Goal: Ask a question

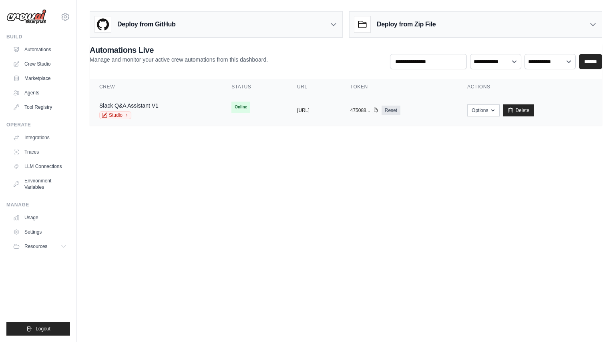
click at [178, 113] on div "Slack Q&A Assistant V1 Studio" at bounding box center [155, 111] width 113 height 18
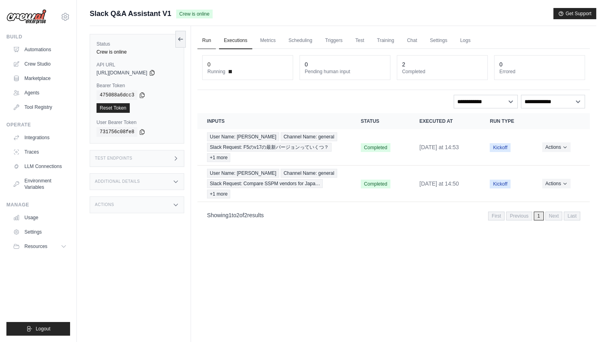
click at [208, 37] on link "Run" at bounding box center [206, 40] width 18 height 17
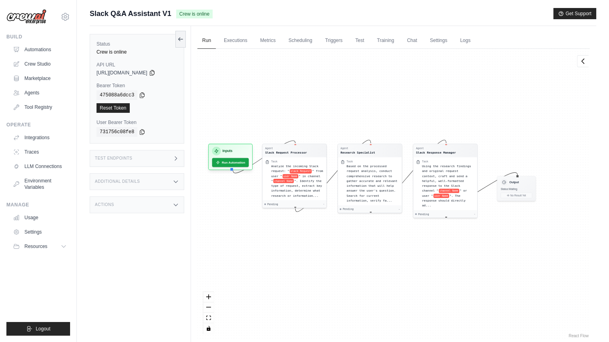
drag, startPoint x: 316, startPoint y: 140, endPoint x: 294, endPoint y: 121, distance: 28.4
click at [294, 121] on div "Agent Slack Request Processor Task Analyze the incoming Slack request: " slack …" at bounding box center [393, 194] width 392 height 291
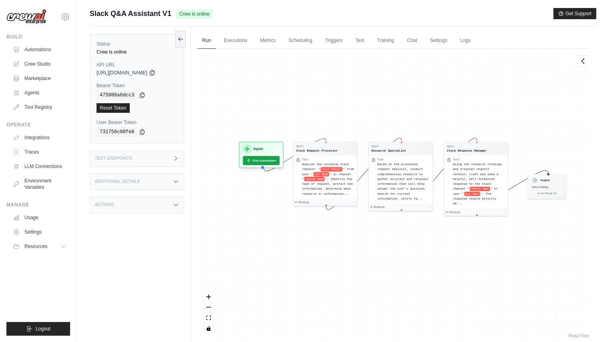
drag, startPoint x: 294, startPoint y: 121, endPoint x: 325, endPoint y: 120, distance: 30.9
click at [325, 120] on div "Agent Slack Request Processor Task Analyze the incoming Slack request: " slack …" at bounding box center [393, 194] width 392 height 291
click at [364, 45] on link "Test" at bounding box center [359, 40] width 18 height 17
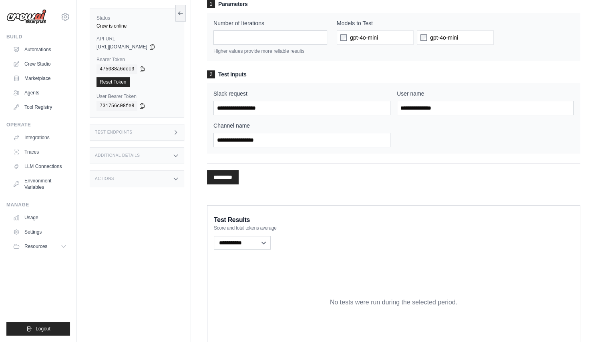
scroll to position [33, 0]
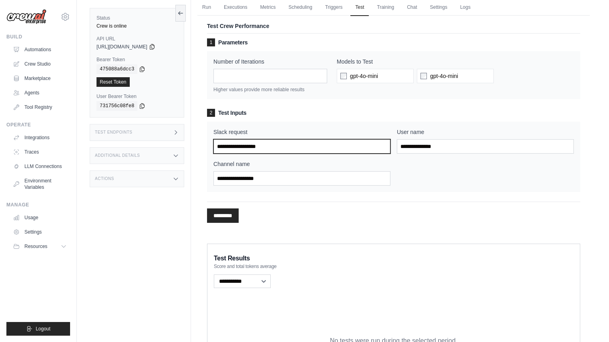
click at [315, 144] on input "Slack request" at bounding box center [301, 146] width 177 height 14
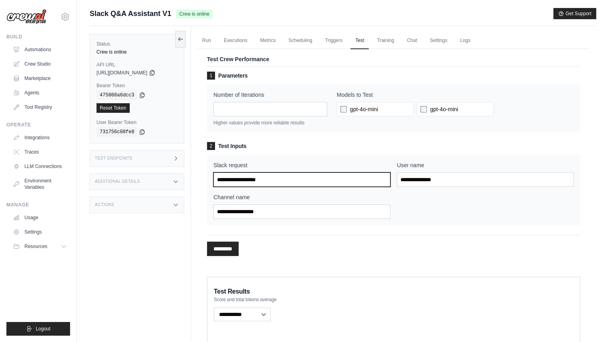
click at [348, 183] on input "Slack request" at bounding box center [301, 180] width 177 height 14
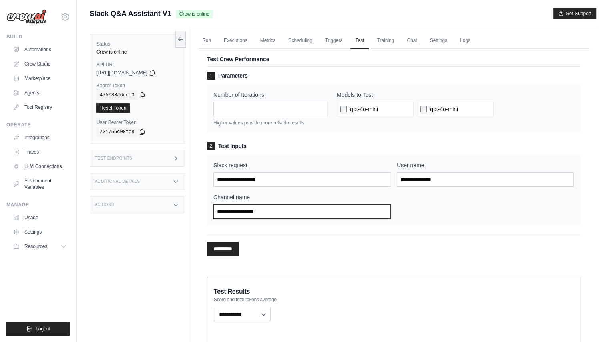
click at [335, 213] on input "Channel name" at bounding box center [301, 212] width 177 height 14
click at [478, 243] on div "********* Processing..." at bounding box center [393, 245] width 373 height 21
click at [41, 64] on link "Crew Studio" at bounding box center [40, 64] width 60 height 13
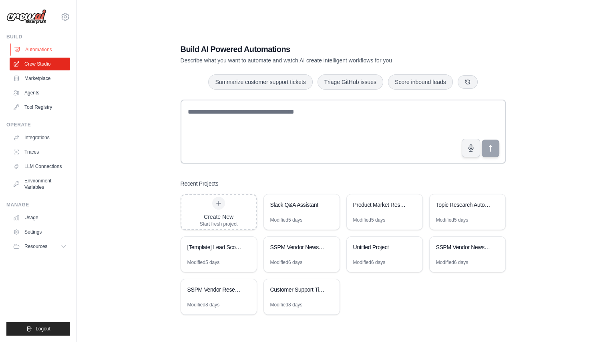
click at [35, 52] on link "Automations" at bounding box center [40, 49] width 60 height 13
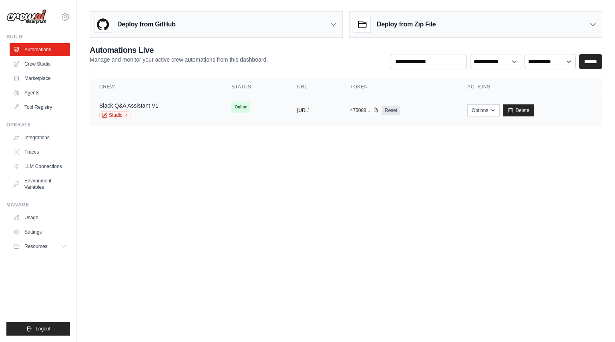
click at [297, 108] on div "copied" at bounding box center [305, 108] width 17 height 10
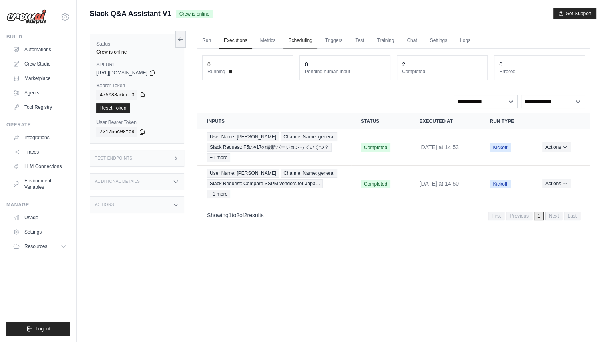
click at [293, 37] on link "Scheduling" at bounding box center [299, 40] width 33 height 17
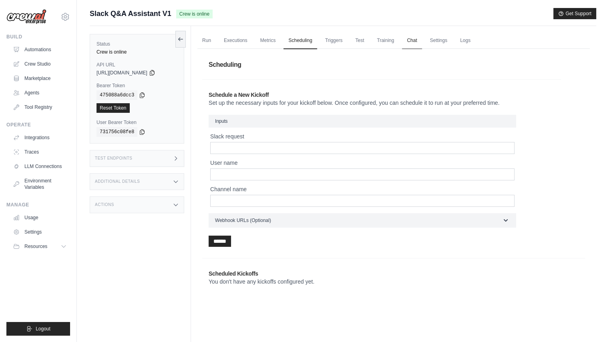
click at [420, 42] on link "Chat" at bounding box center [412, 40] width 20 height 17
click at [139, 97] on icon at bounding box center [142, 95] width 6 height 6
click at [155, 72] on icon at bounding box center [152, 72] width 6 height 6
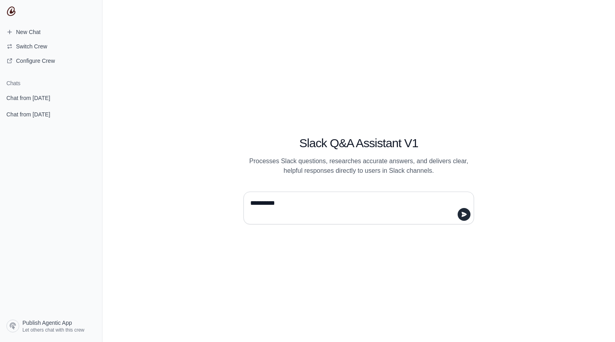
type textarea "**********"
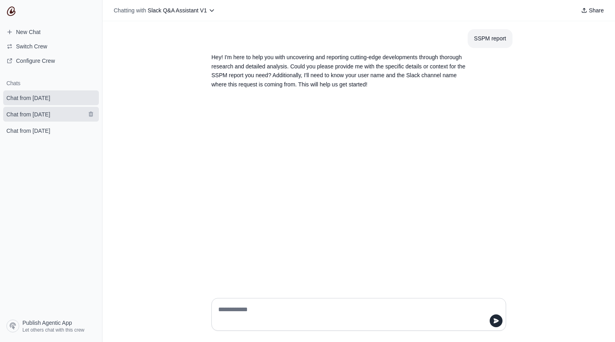
click at [56, 121] on link "Chat from [DATE]" at bounding box center [51, 114] width 96 height 15
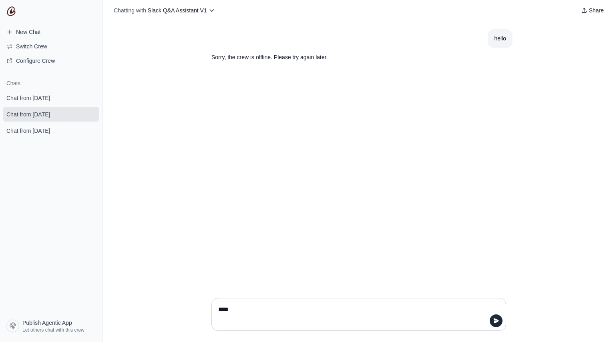
type textarea "*****"
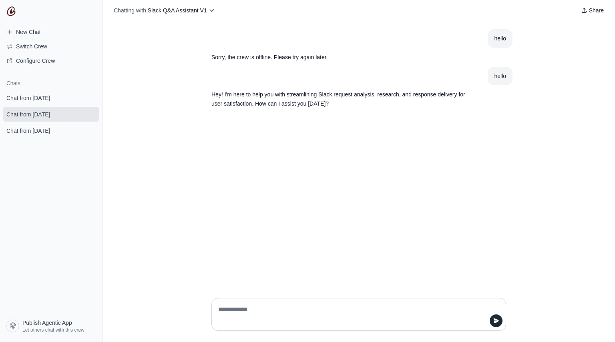
click at [555, 241] on div "hello Sorry, the crew is offline. Please try again later. hello Hey! I'm here t…" at bounding box center [359, 156] width 513 height 271
click at [50, 99] on span "Chat from [DATE]" at bounding box center [28, 98] width 44 height 8
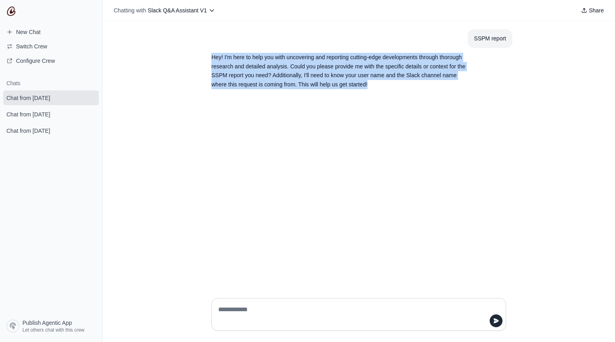
drag, startPoint x: 300, startPoint y: 91, endPoint x: 212, endPoint y: 55, distance: 94.3
click at [212, 55] on p "Hey! I'm here to help you with uncovering and reporting cutting-edge developmen…" at bounding box center [339, 71] width 256 height 36
copy p "Hey! I'm here to help you with uncovering and reporting cutting-edge developmen…"
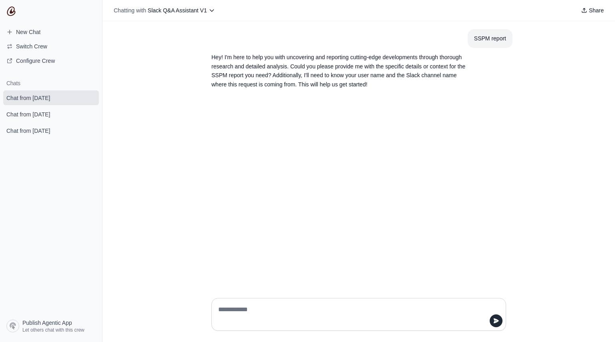
click at [355, 306] on textarea at bounding box center [356, 315] width 279 height 22
paste textarea "**********"
type textarea "**********"
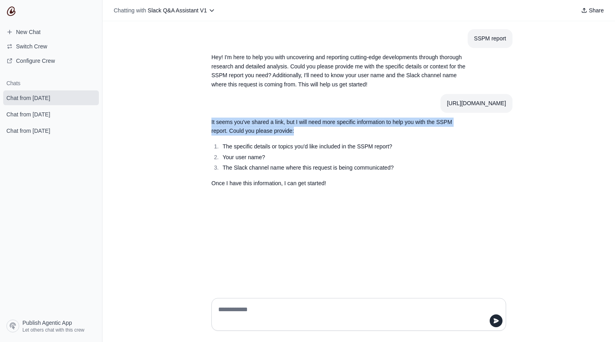
drag, startPoint x: 328, startPoint y: 143, endPoint x: 211, endPoint y: 125, distance: 118.6
click at [211, 125] on section "It seems you've shared a link, but I will need more specific information to hel…" at bounding box center [339, 153] width 269 height 80
copy p "It seems you've shared a link, but I will need more specific information to hel…"
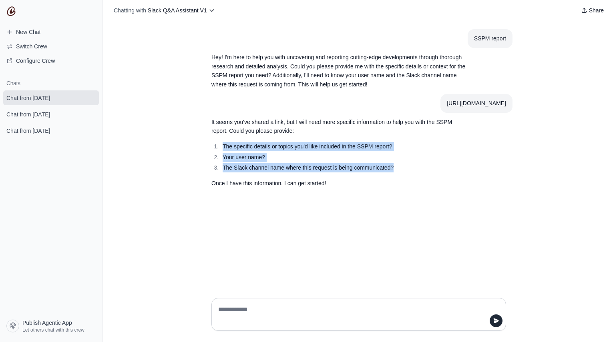
drag, startPoint x: 428, startPoint y: 172, endPoint x: 213, endPoint y: 158, distance: 215.1
click at [213, 158] on ol "The specific details or topics you'd like included in the SSPM report? Your use…" at bounding box center [339, 157] width 256 height 30
copy ol "The specific details or topics you'd like included in the SSPM report? Your use…"
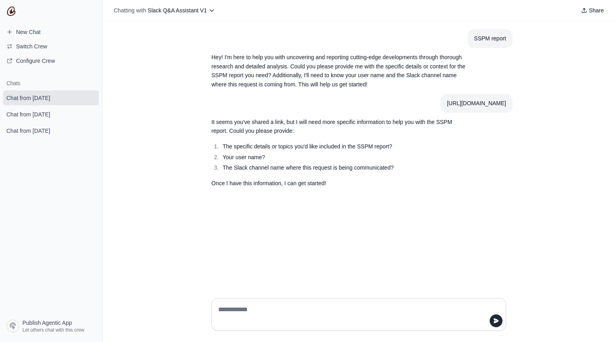
click at [373, 230] on div "SSPM report Hey! I'm here to help you with uncovering and reporting cutting-edg…" at bounding box center [359, 156] width 513 height 271
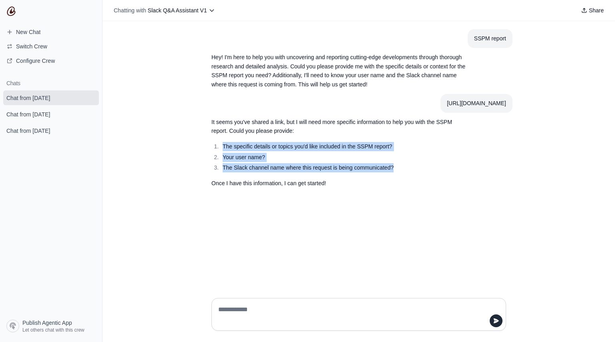
drag, startPoint x: 418, startPoint y: 175, endPoint x: 219, endPoint y: 156, distance: 200.3
click at [219, 156] on ol "The specific details or topics you'd like included in the SSPM report? Your use…" at bounding box center [339, 157] width 256 height 30
copy ol "The specific details or topics you'd like included in the SSPM report? Your use…"
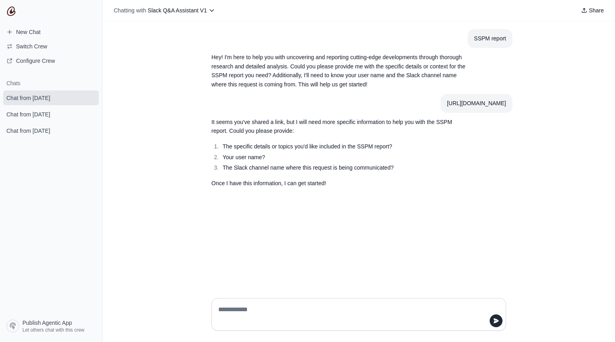
click at [279, 311] on textarea at bounding box center [356, 315] width 279 height 22
paste textarea "**********"
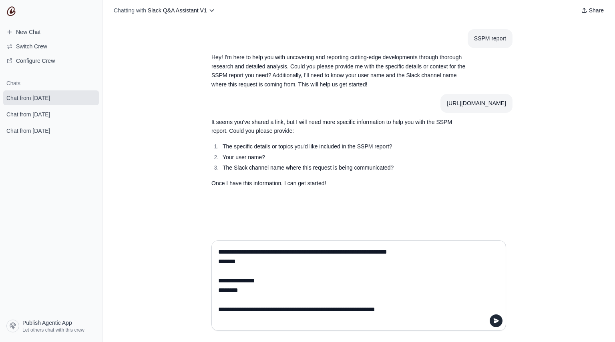
paste textarea "**********"
type textarea "**********"
click at [495, 321] on icon "submit" at bounding box center [496, 321] width 5 height 5
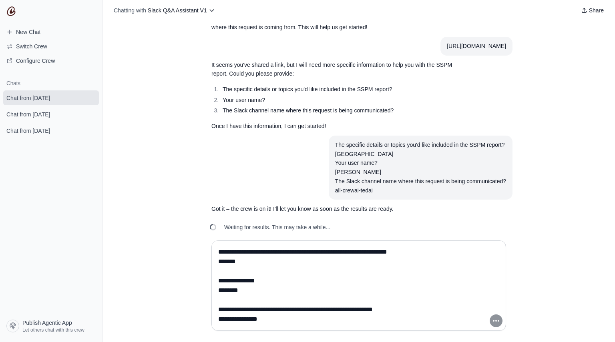
scroll to position [76, 0]
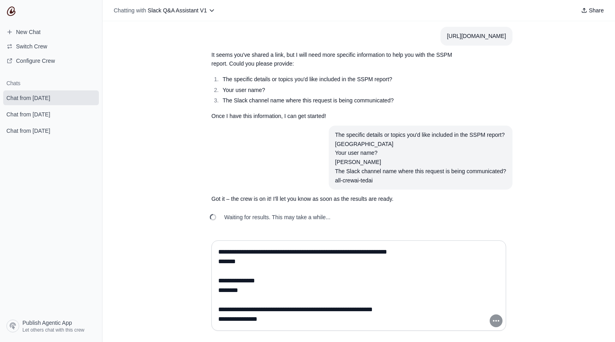
click at [497, 215] on div "Waiting for results. This may take a while..." at bounding box center [359, 218] width 308 height 18
click at [551, 227] on div "SSPM report Hey! I'm here to help you with uncovering and reporting cutting-edg…" at bounding box center [359, 127] width 513 height 213
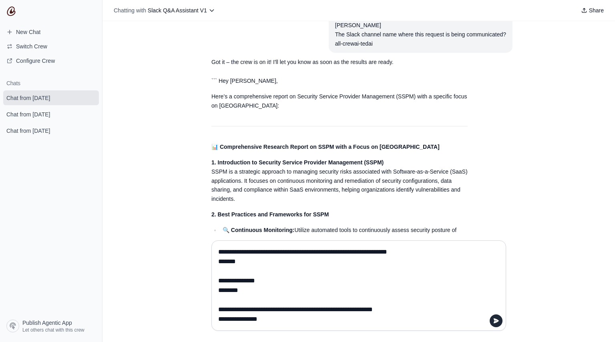
scroll to position [164, 0]
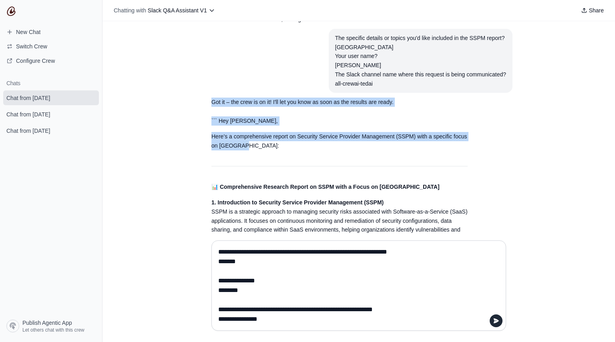
drag, startPoint x: 296, startPoint y: 159, endPoint x: 209, endPoint y: 114, distance: 98.0
click at [209, 114] on div "SSPM report Hey! I'm here to help you with uncovering and reporting cutting-edg…" at bounding box center [359, 272] width 308 height 815
copy div "Got it – the crew is on it! I'll let you know as soon as the results are ready.…"
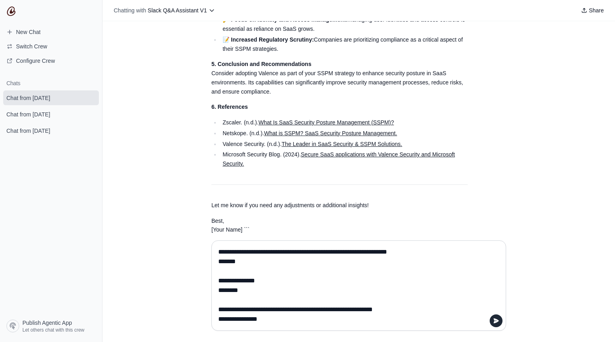
scroll to position [645, 0]
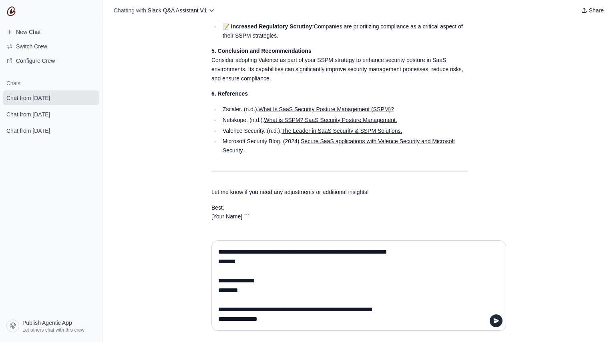
click at [323, 300] on textarea "**********" at bounding box center [359, 286] width 284 height 80
click at [531, 330] on div "**********" at bounding box center [359, 288] width 513 height 108
click at [381, 320] on textarea "**********" at bounding box center [359, 286] width 284 height 80
